Goal: Task Accomplishment & Management: Complete application form

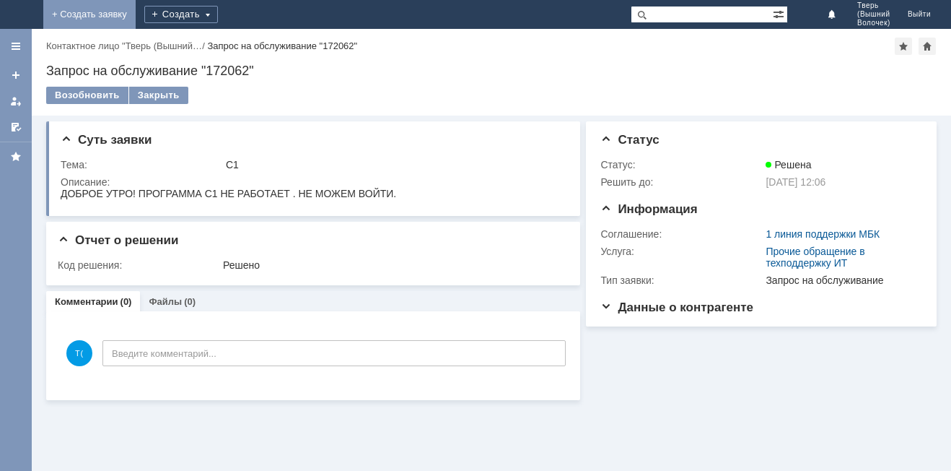
click at [136, 11] on link "+ Создать заявку" at bounding box center [89, 14] width 92 height 29
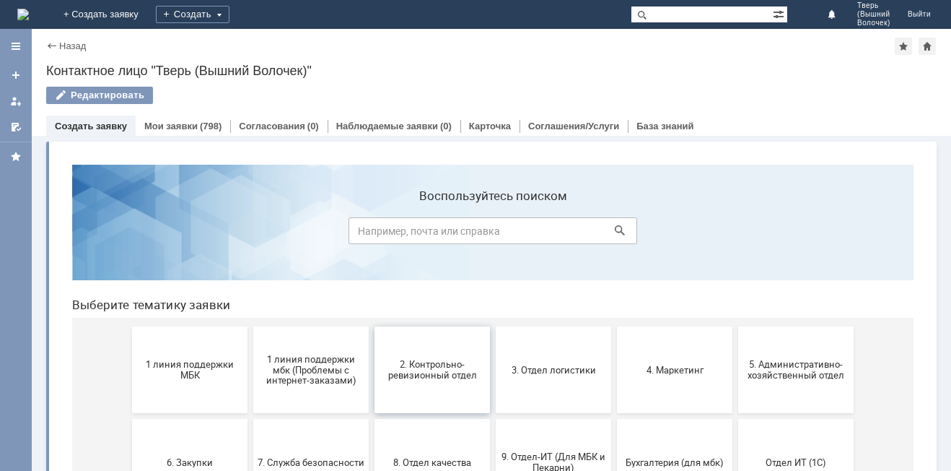
click at [434, 372] on span "2. Контрольно-ревизионный отдел" at bounding box center [432, 370] width 107 height 22
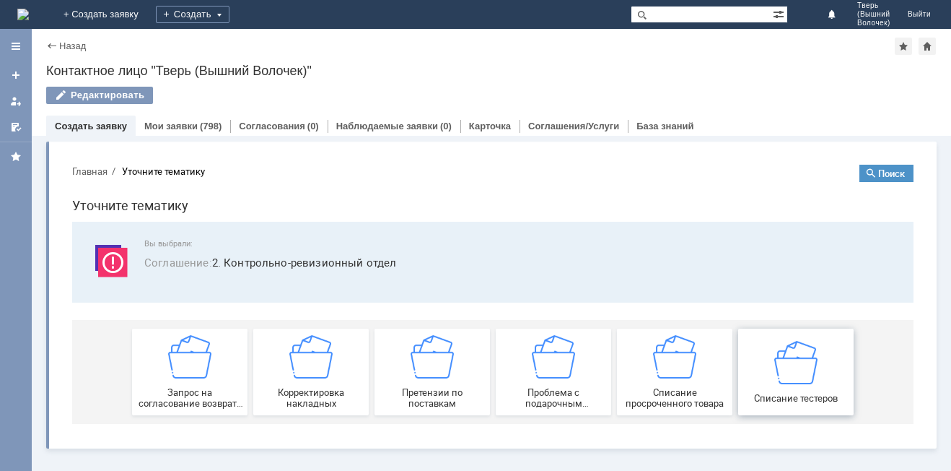
click at [811, 377] on img at bounding box center [795, 361] width 43 height 43
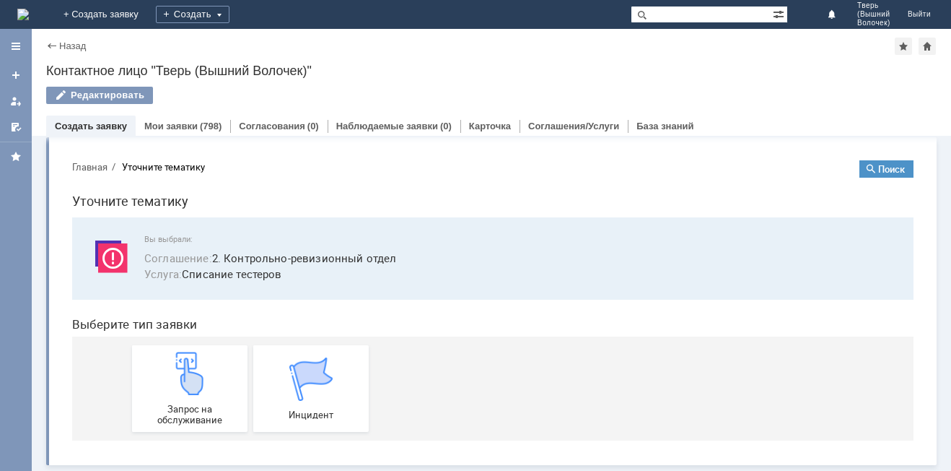
scroll to position [5, 0]
click at [182, 387] on img at bounding box center [189, 372] width 43 height 43
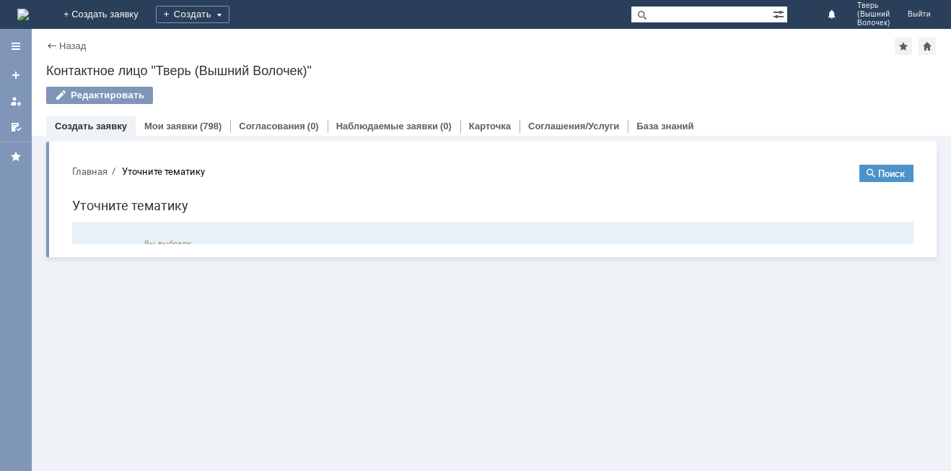
scroll to position [0, 0]
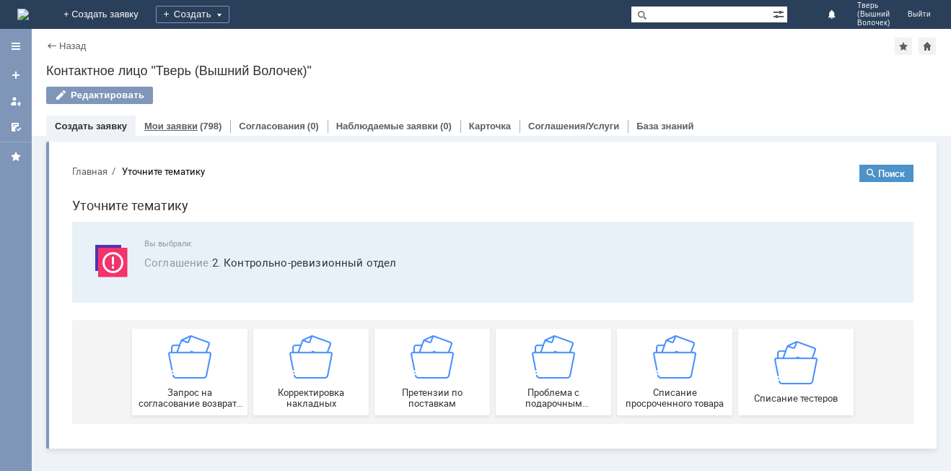
click at [191, 121] on link "Мои заявки" at bounding box center [170, 126] width 53 height 11
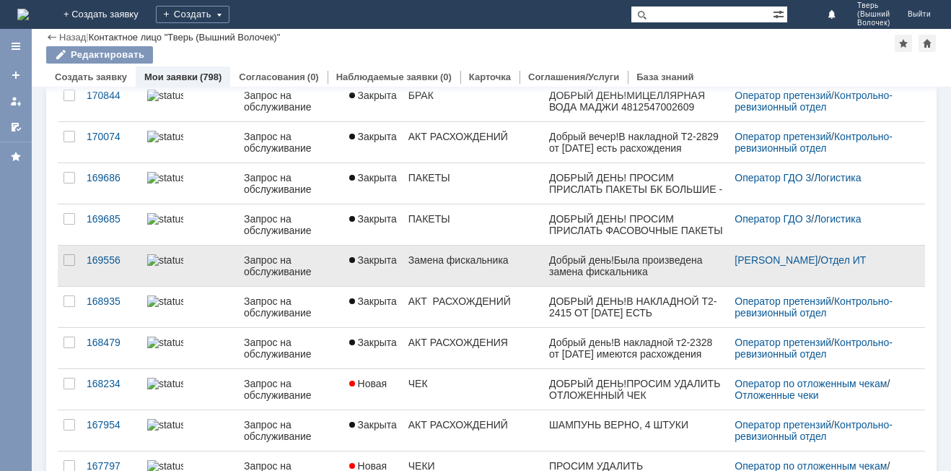
scroll to position [556, 0]
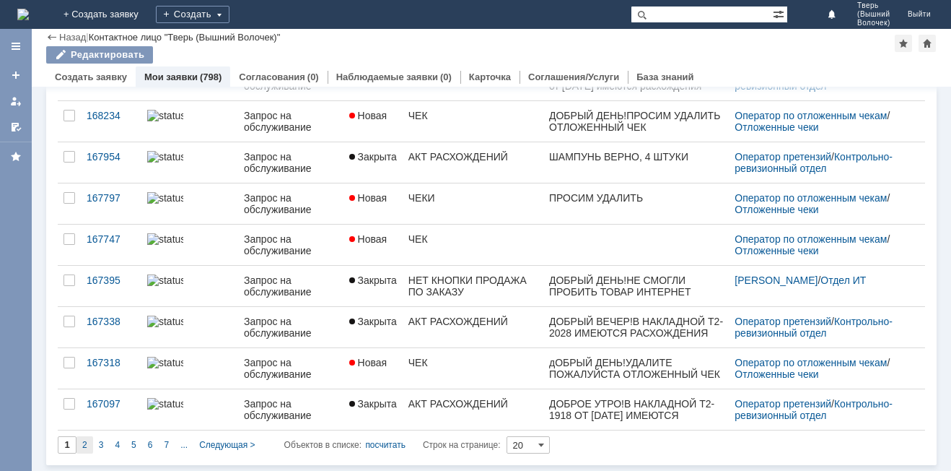
click at [86, 446] on span "2" at bounding box center [84, 445] width 5 height 10
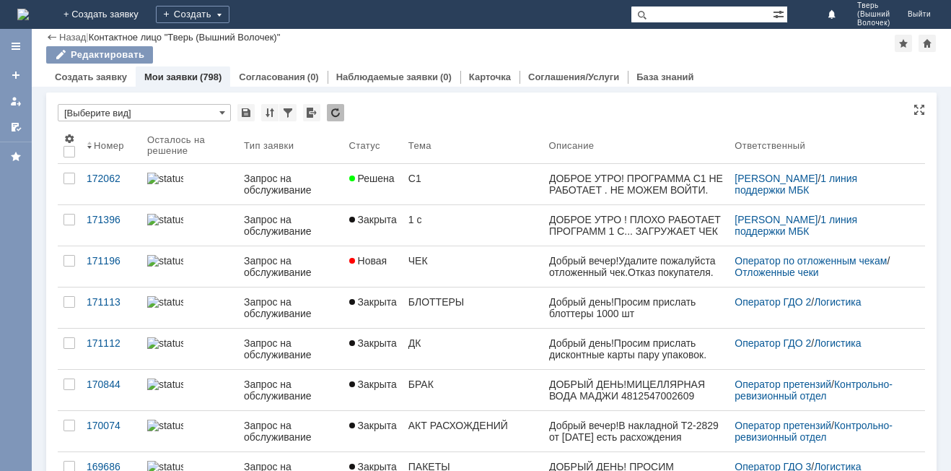
type input "2"
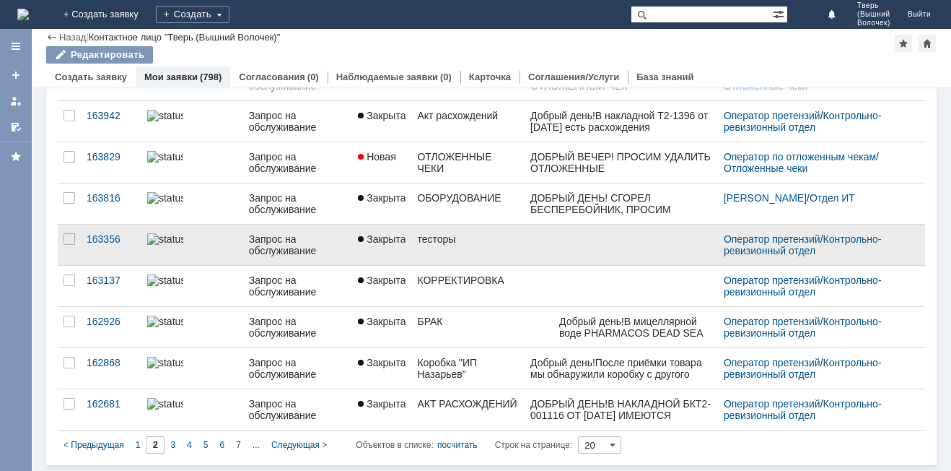
click at [431, 239] on div "тесторы" at bounding box center [467, 239] width 101 height 12
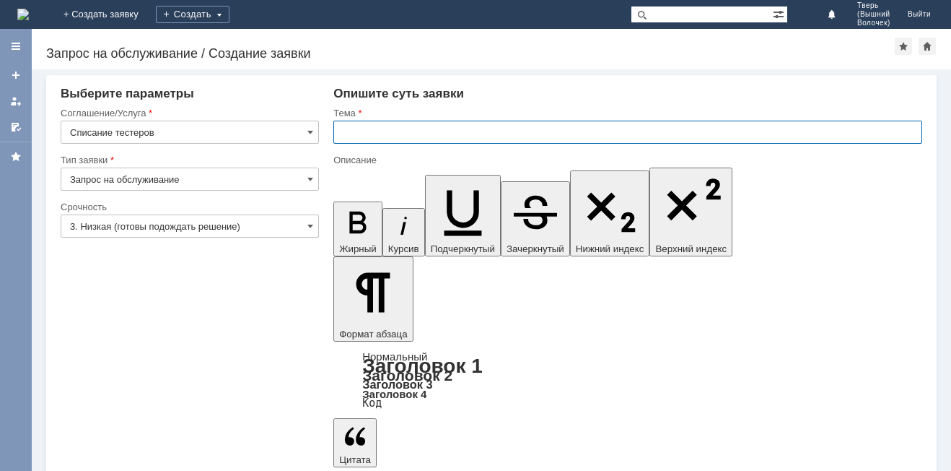
click at [378, 137] on input "text" at bounding box center [627, 132] width 589 height 23
type input "Т"
type input "ТЕСТЕРЫ"
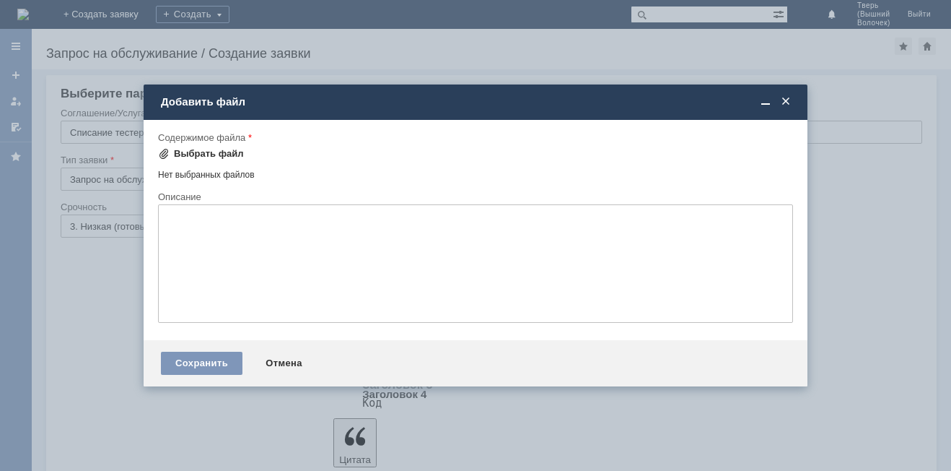
click at [220, 154] on div "Выбрать файл" at bounding box center [209, 154] width 70 height 12
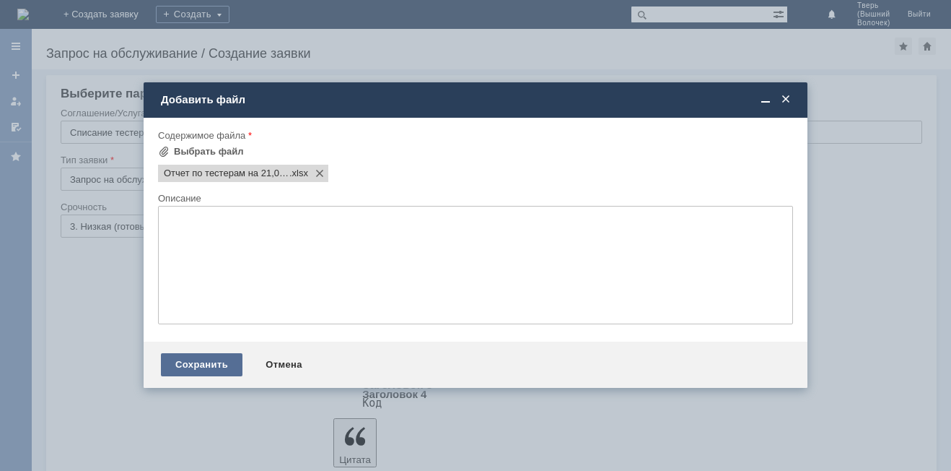
click at [214, 362] on div "Сохранить" at bounding box center [202, 364] width 82 height 23
